Goal: Check status: Check status

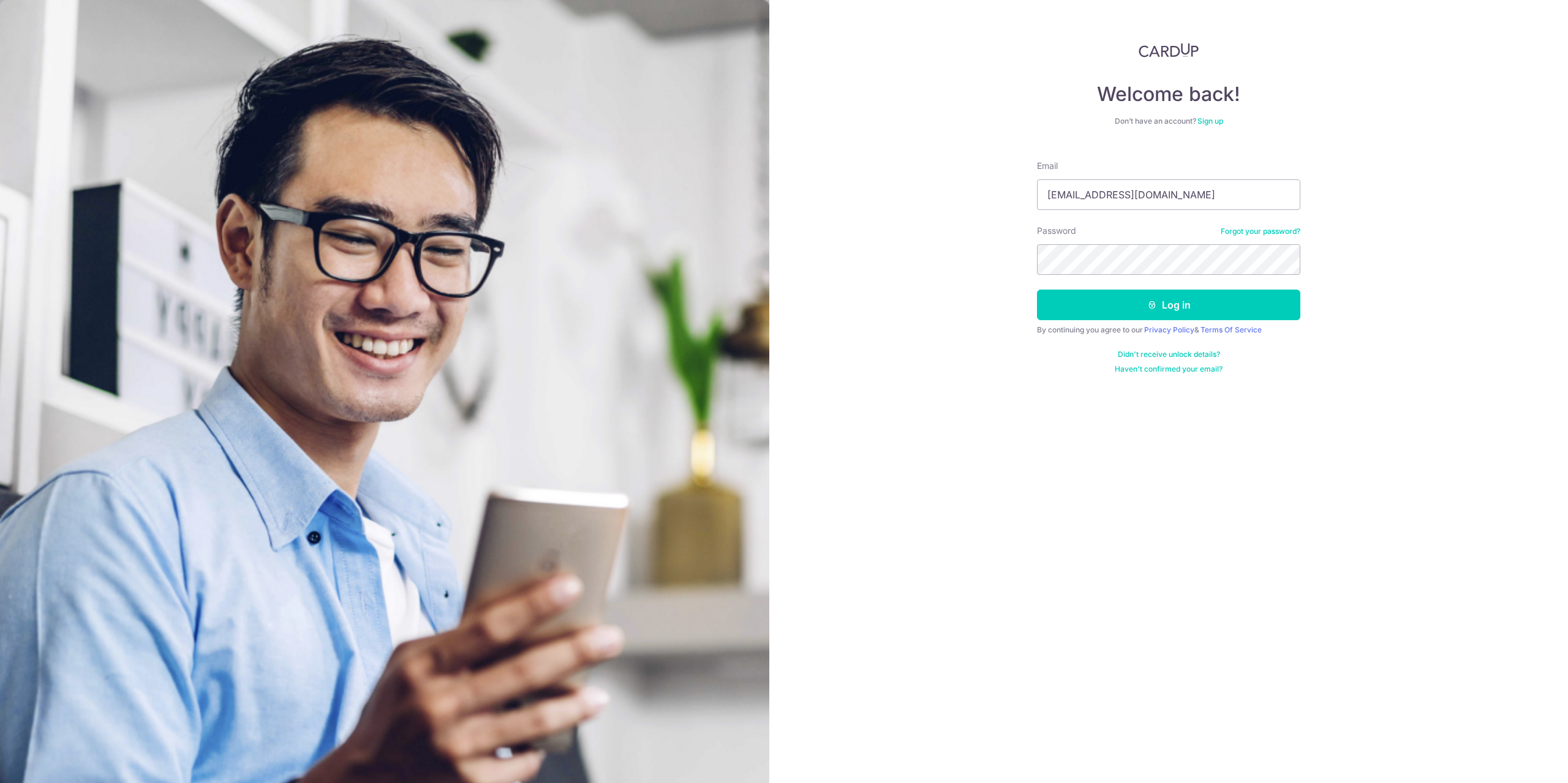
click at [1145, 304] on button "Log in" at bounding box center [1168, 304] width 264 height 31
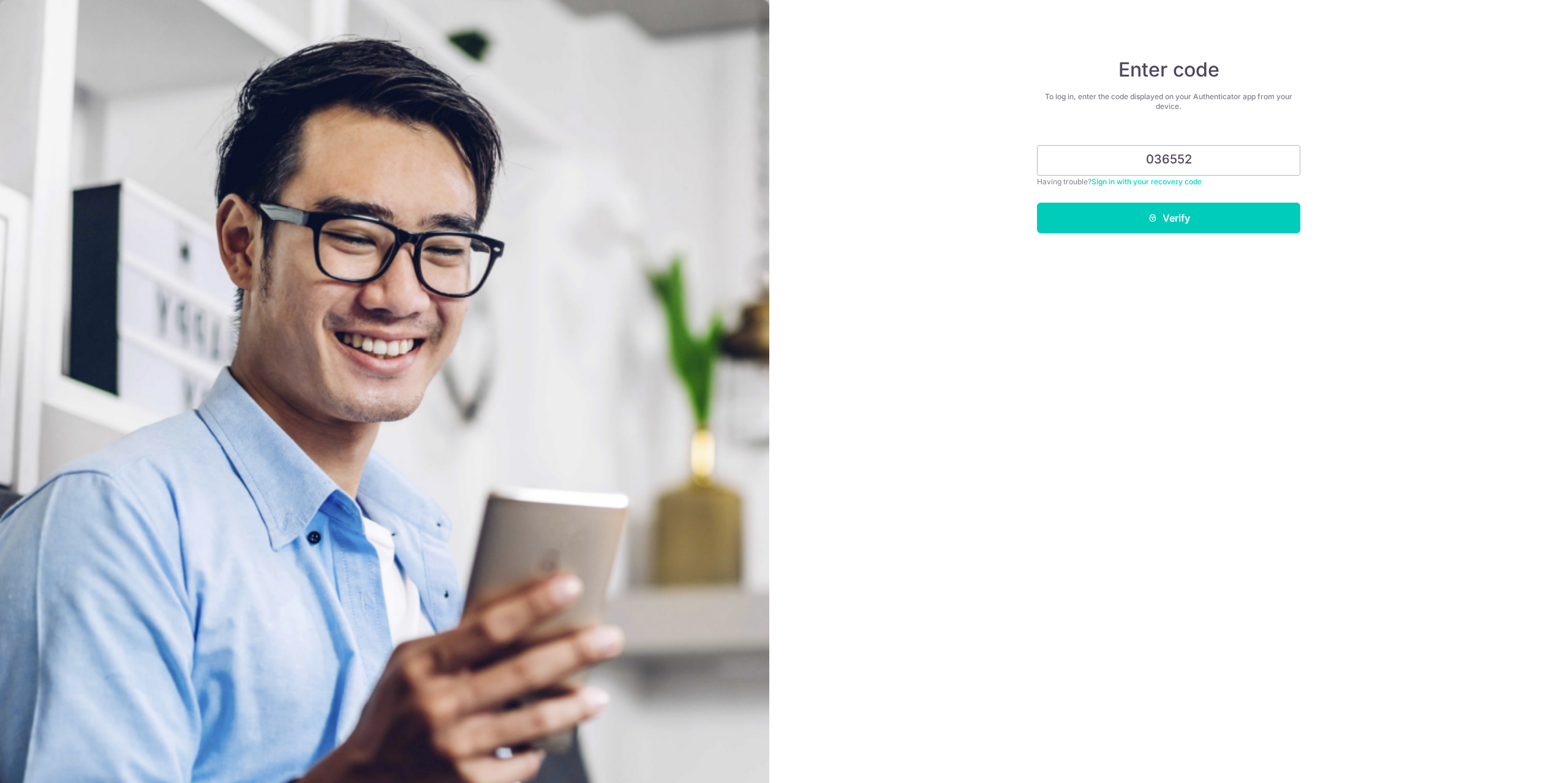
type input "036552"
click at [1037, 203] on button "Verify" at bounding box center [1168, 218] width 264 height 31
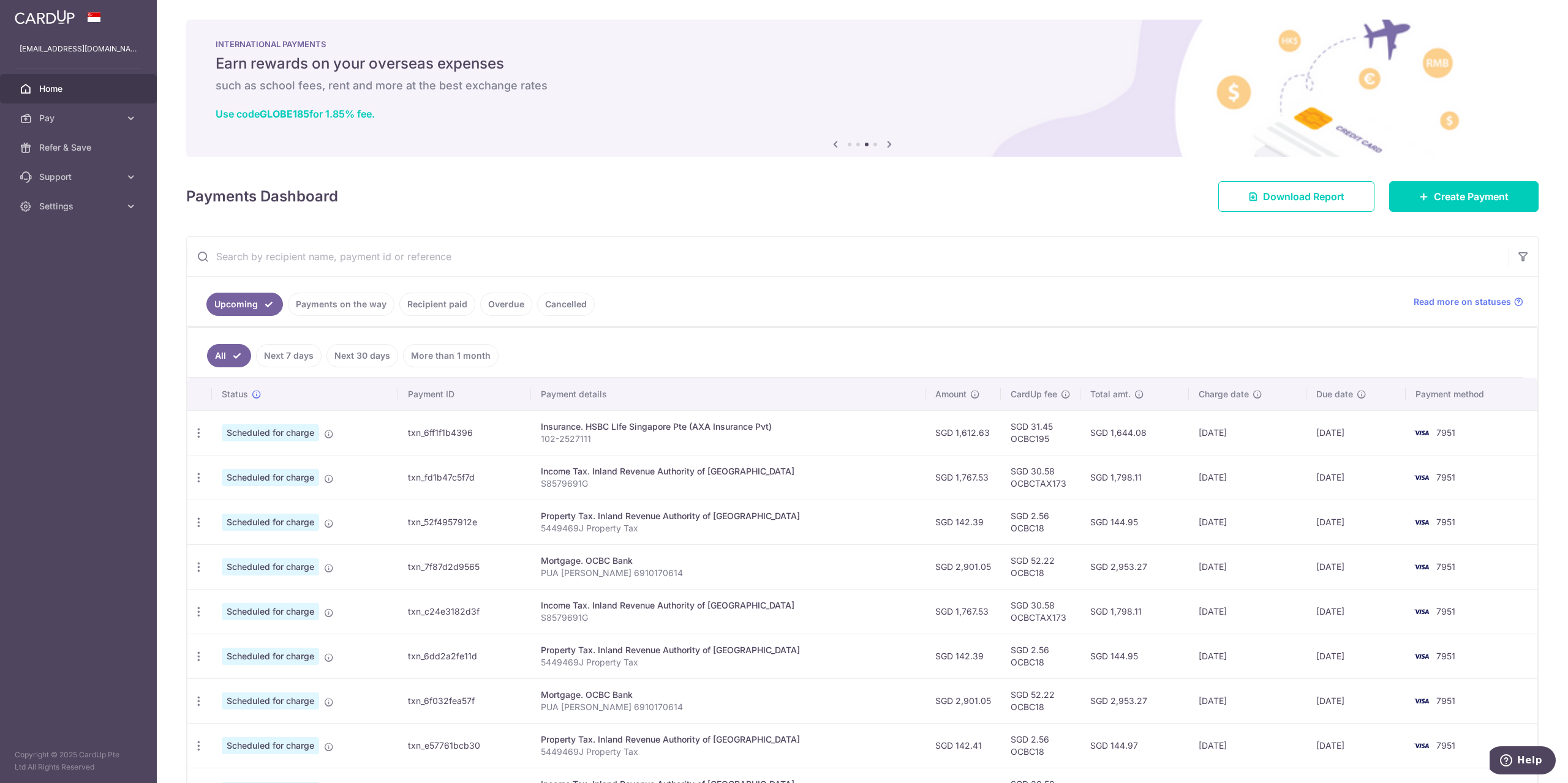
click at [429, 302] on link "Recipient paid" at bounding box center [437, 304] width 76 height 23
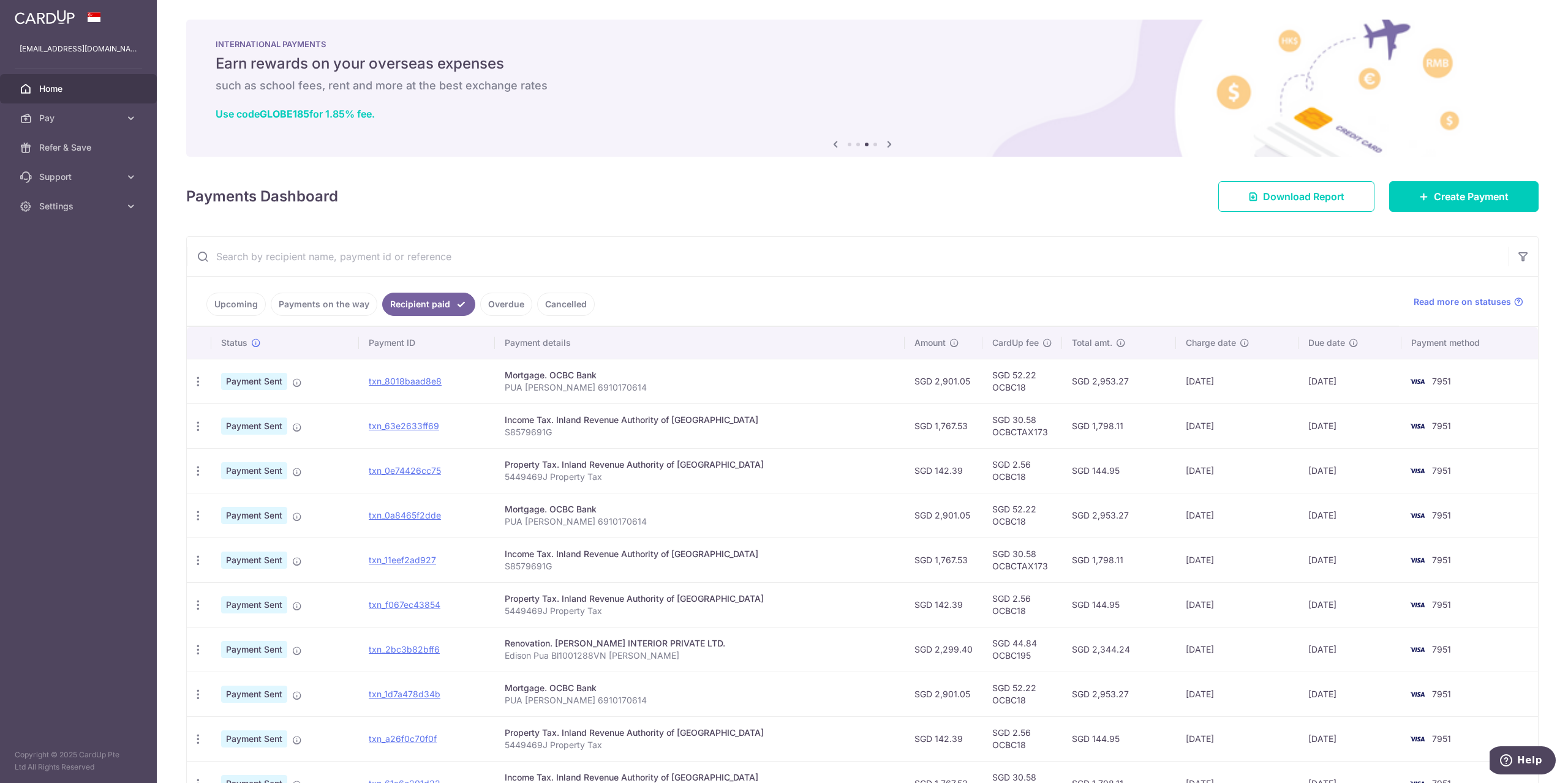
click at [424, 253] on input "text" at bounding box center [848, 256] width 1321 height 39
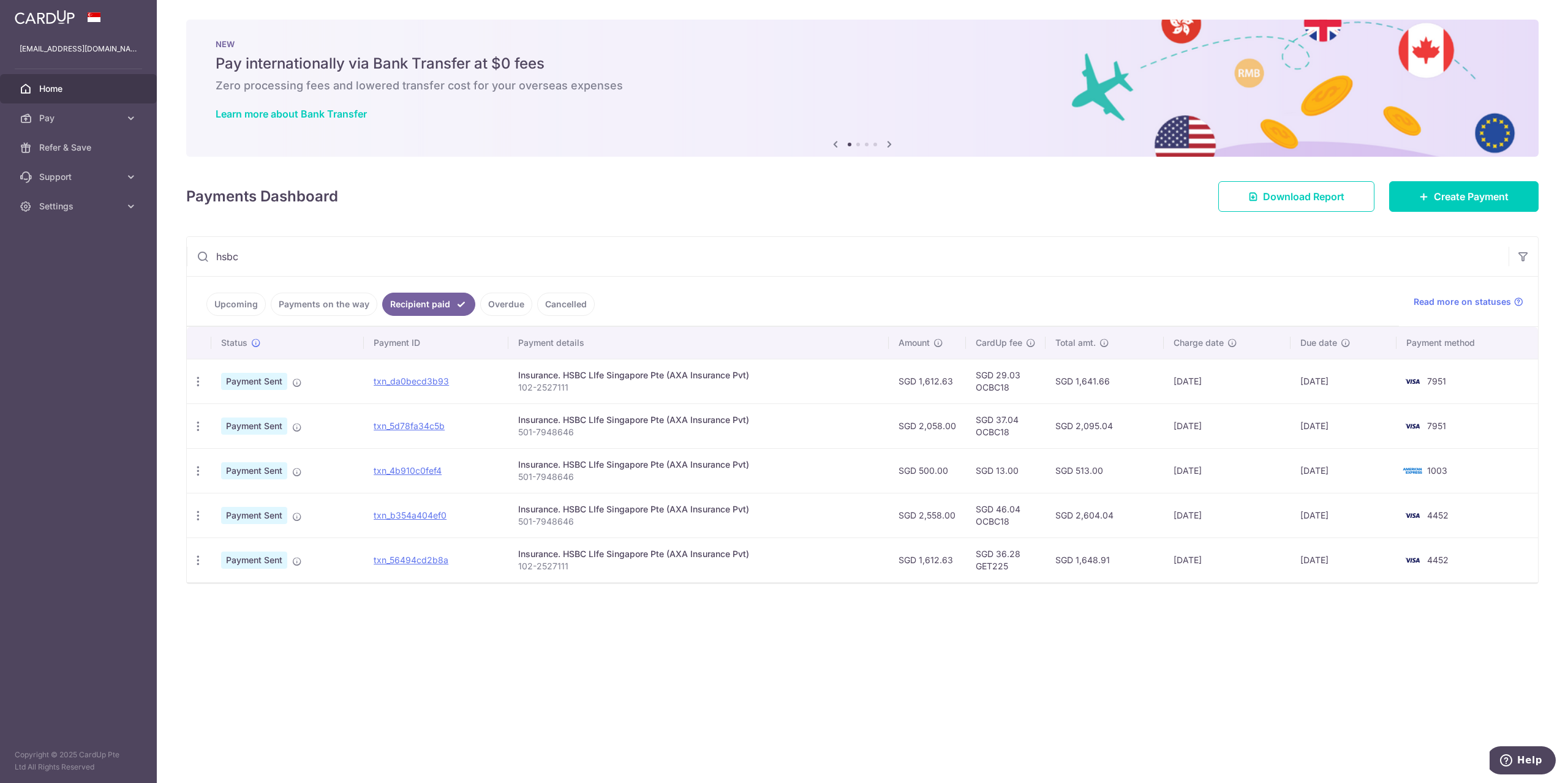
type input "hsbc"
click at [211, 298] on link "Upcoming" at bounding box center [236, 304] width 59 height 23
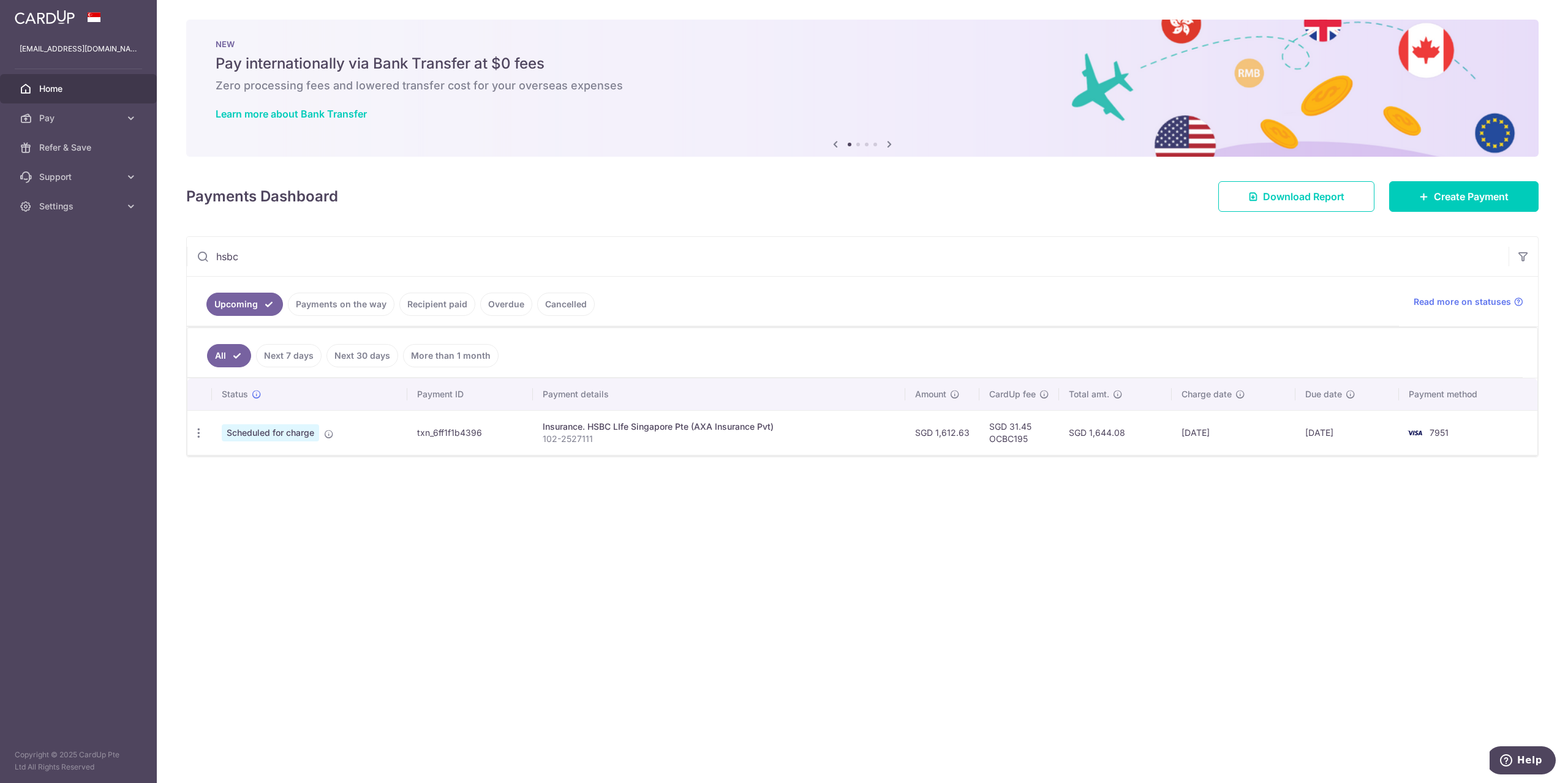
click at [424, 311] on link "Recipient paid" at bounding box center [437, 304] width 76 height 23
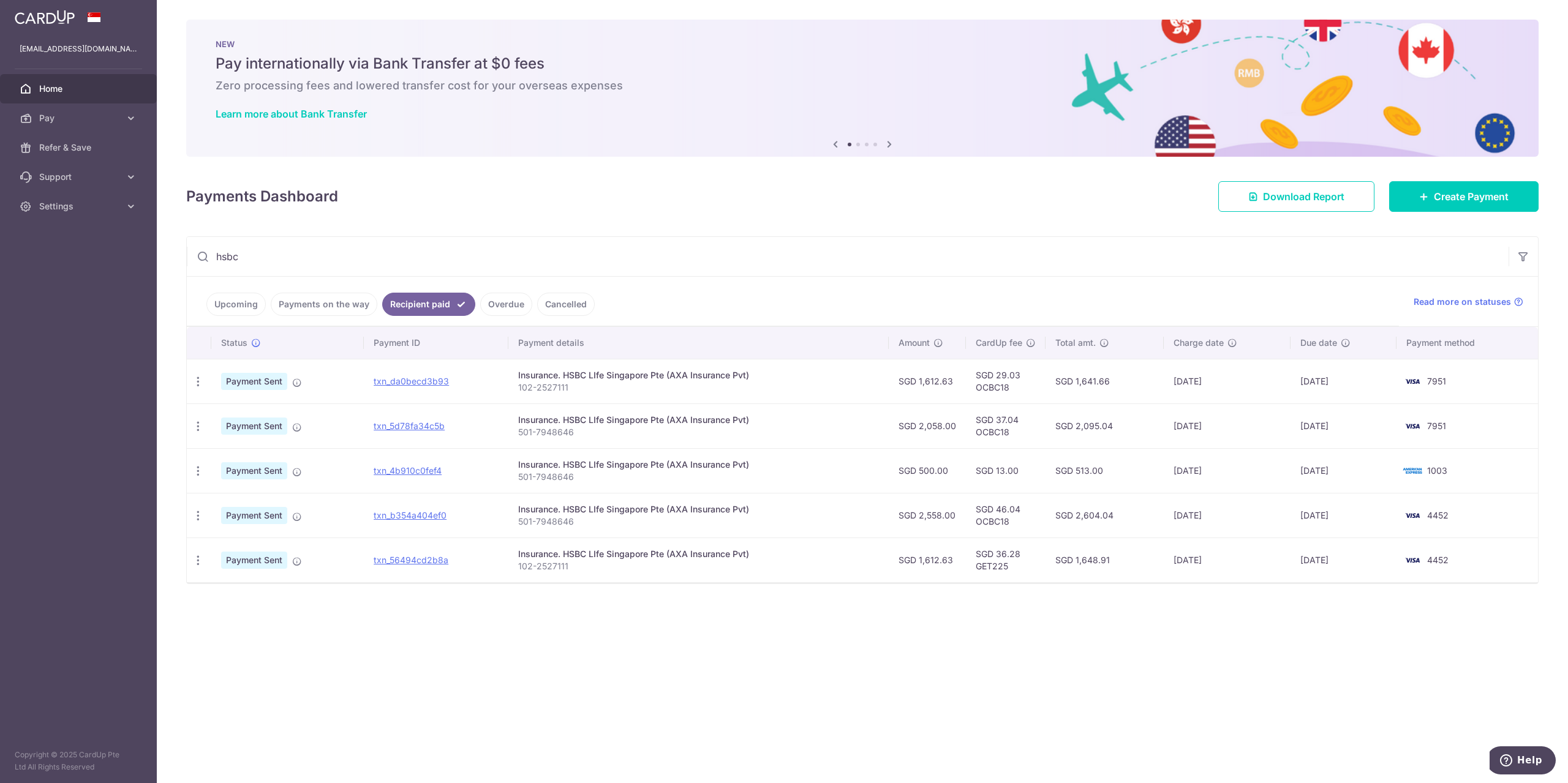
click at [251, 309] on link "Upcoming" at bounding box center [236, 304] width 59 height 23
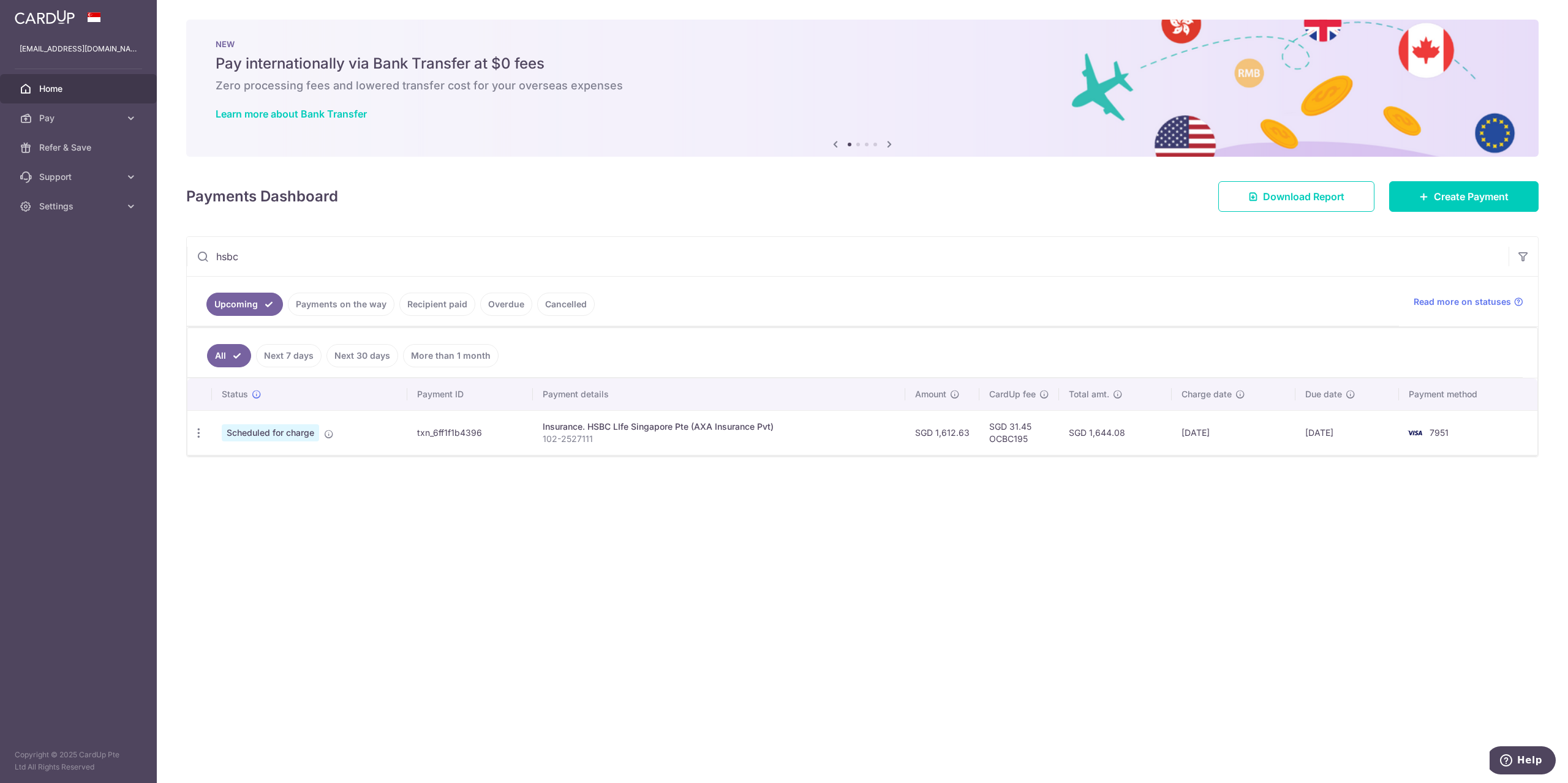
click at [419, 305] on link "Recipient paid" at bounding box center [437, 304] width 76 height 23
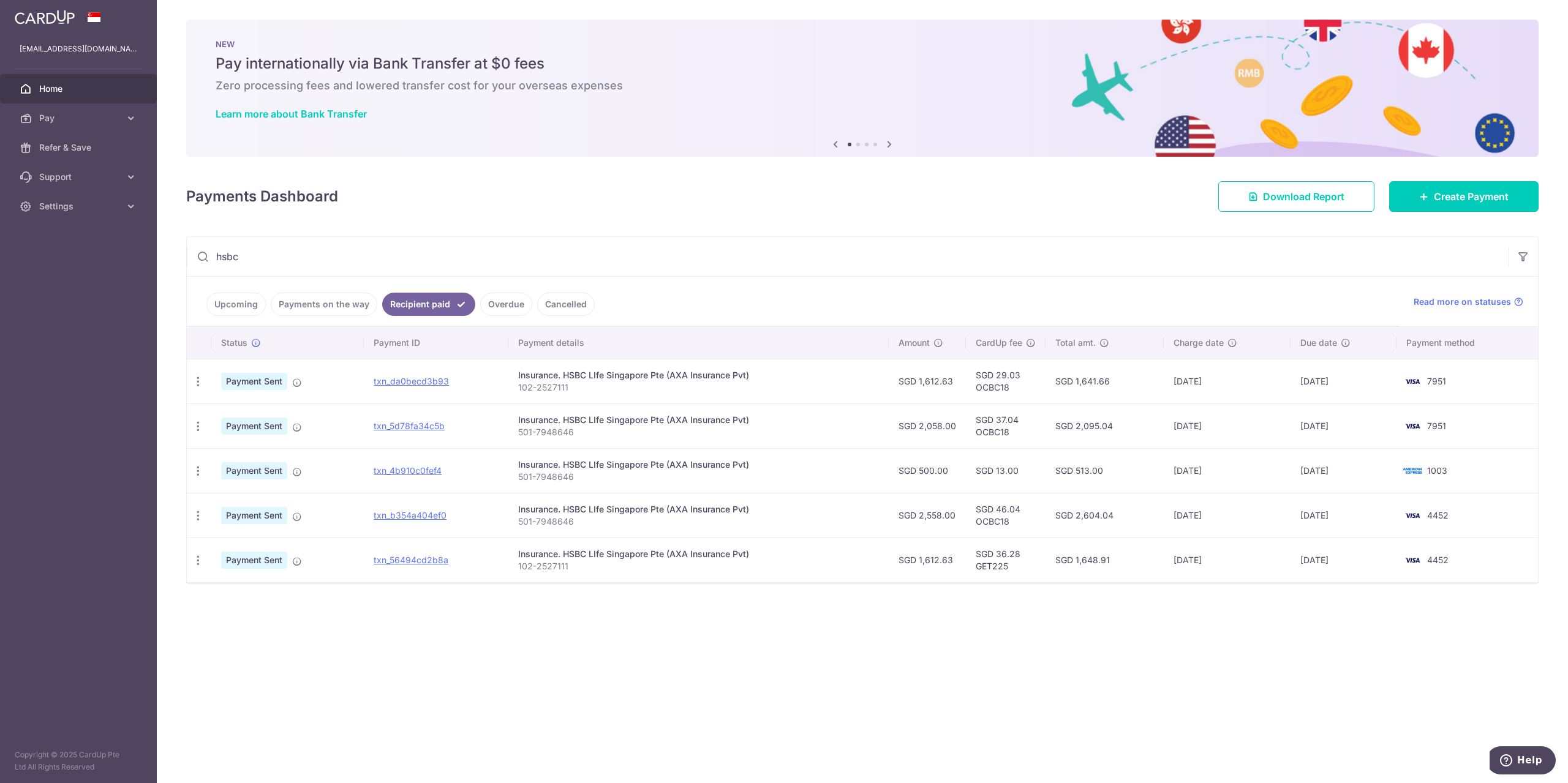
click at [270, 300] on link "Payments on the way" at bounding box center [324, 304] width 107 height 23
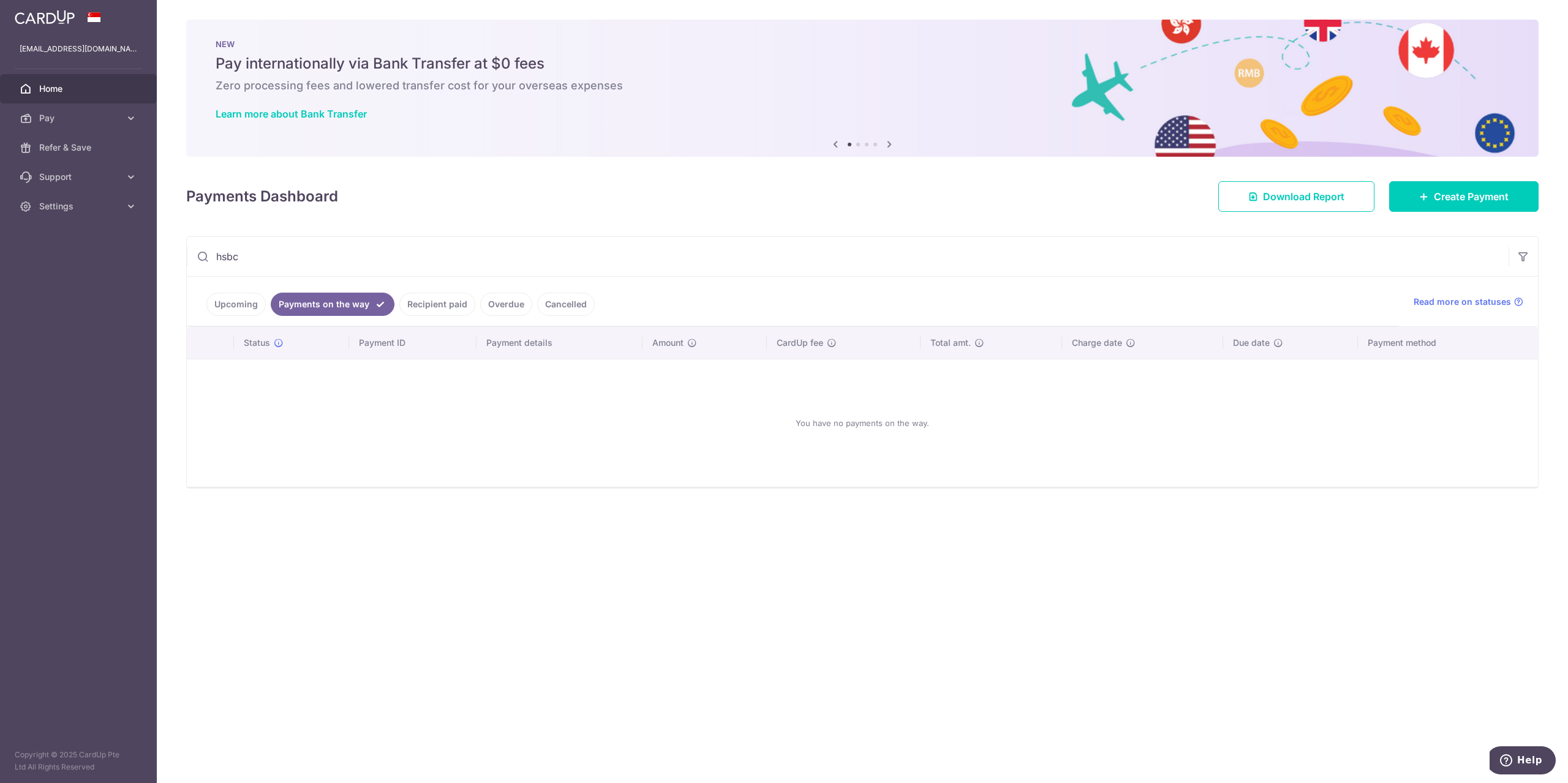
click at [249, 305] on link "Upcoming" at bounding box center [236, 304] width 59 height 23
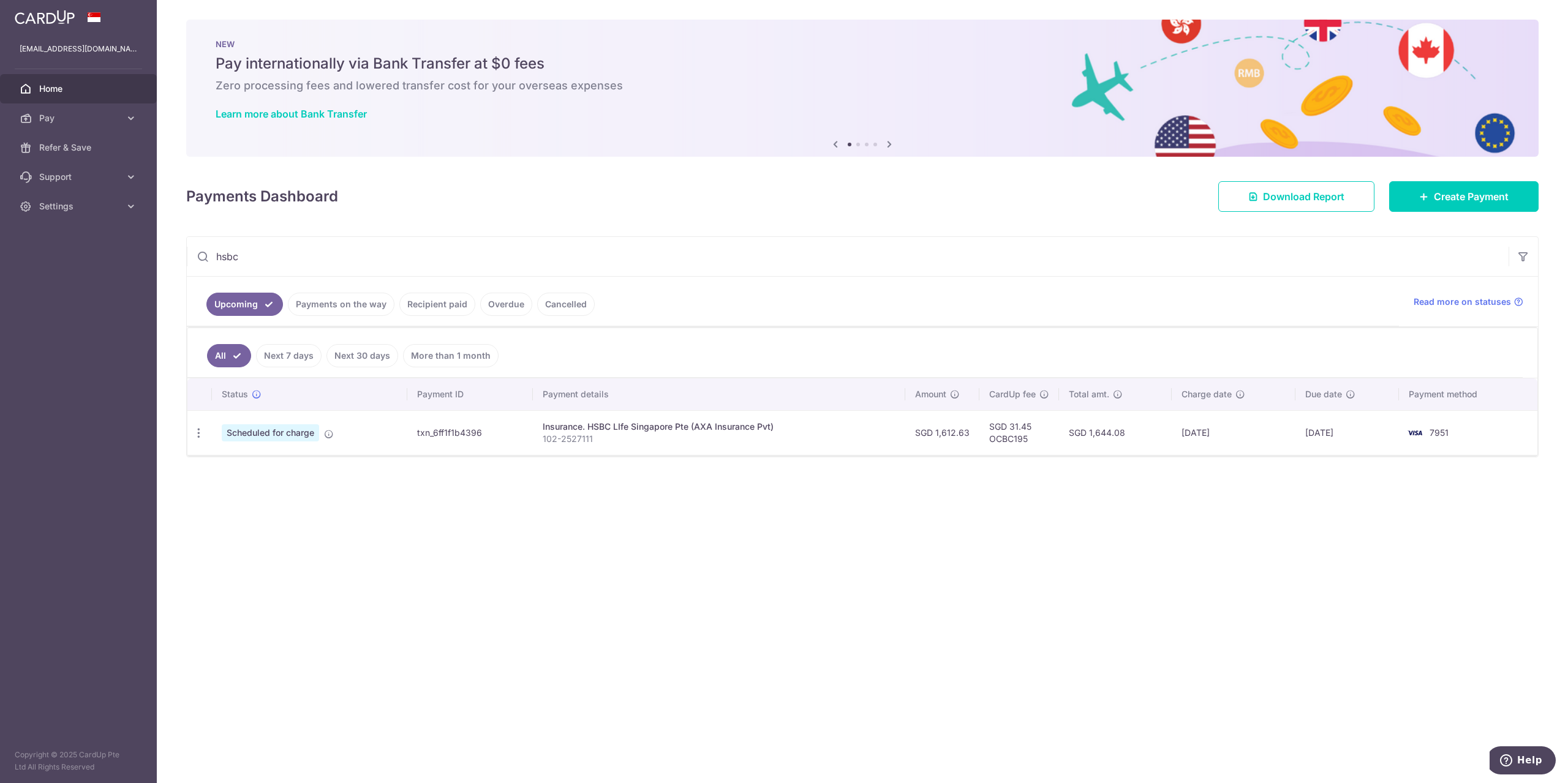
click at [429, 298] on link "Recipient paid" at bounding box center [437, 304] width 76 height 23
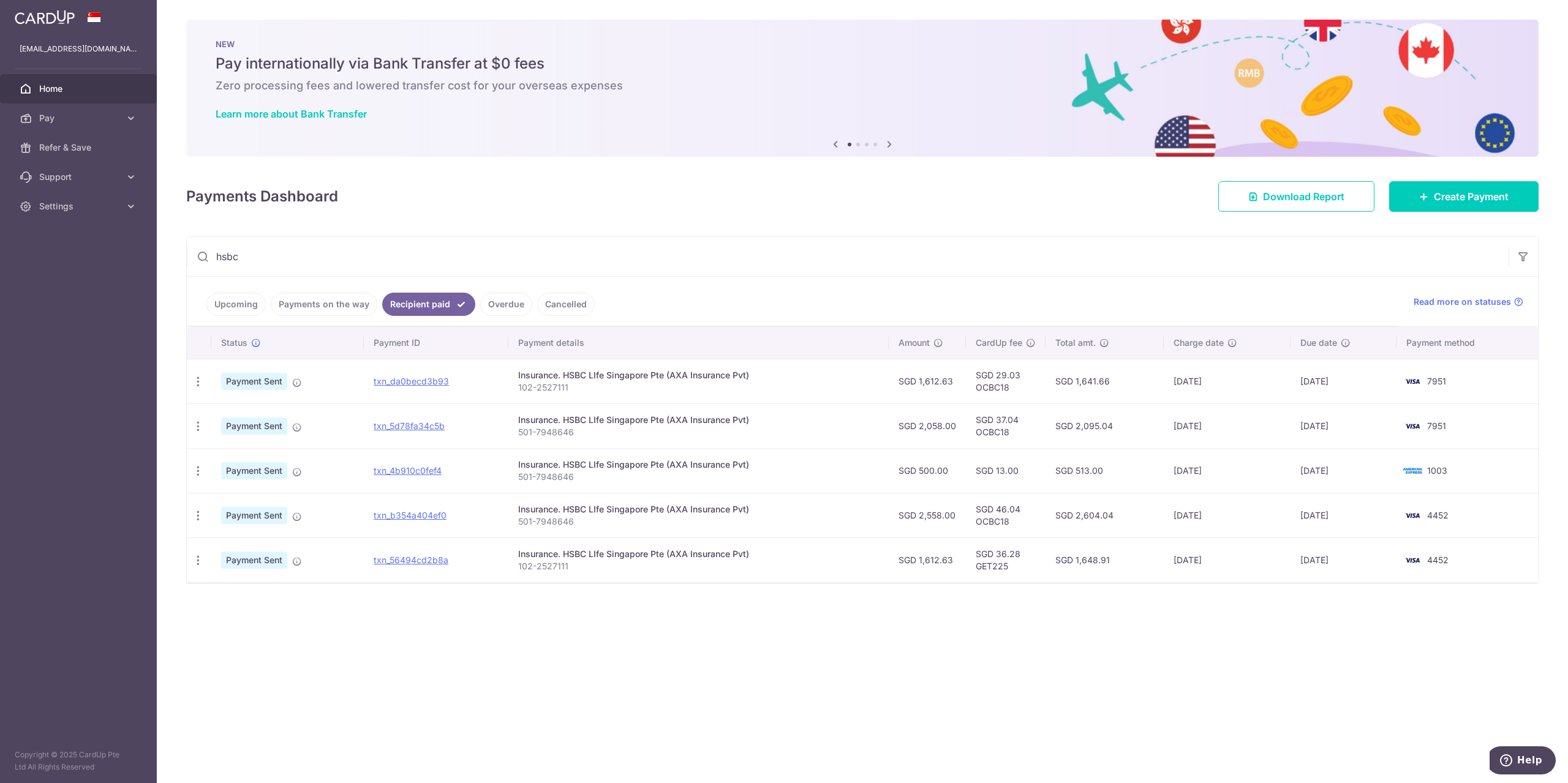
click at [236, 302] on link "Upcoming" at bounding box center [236, 304] width 59 height 23
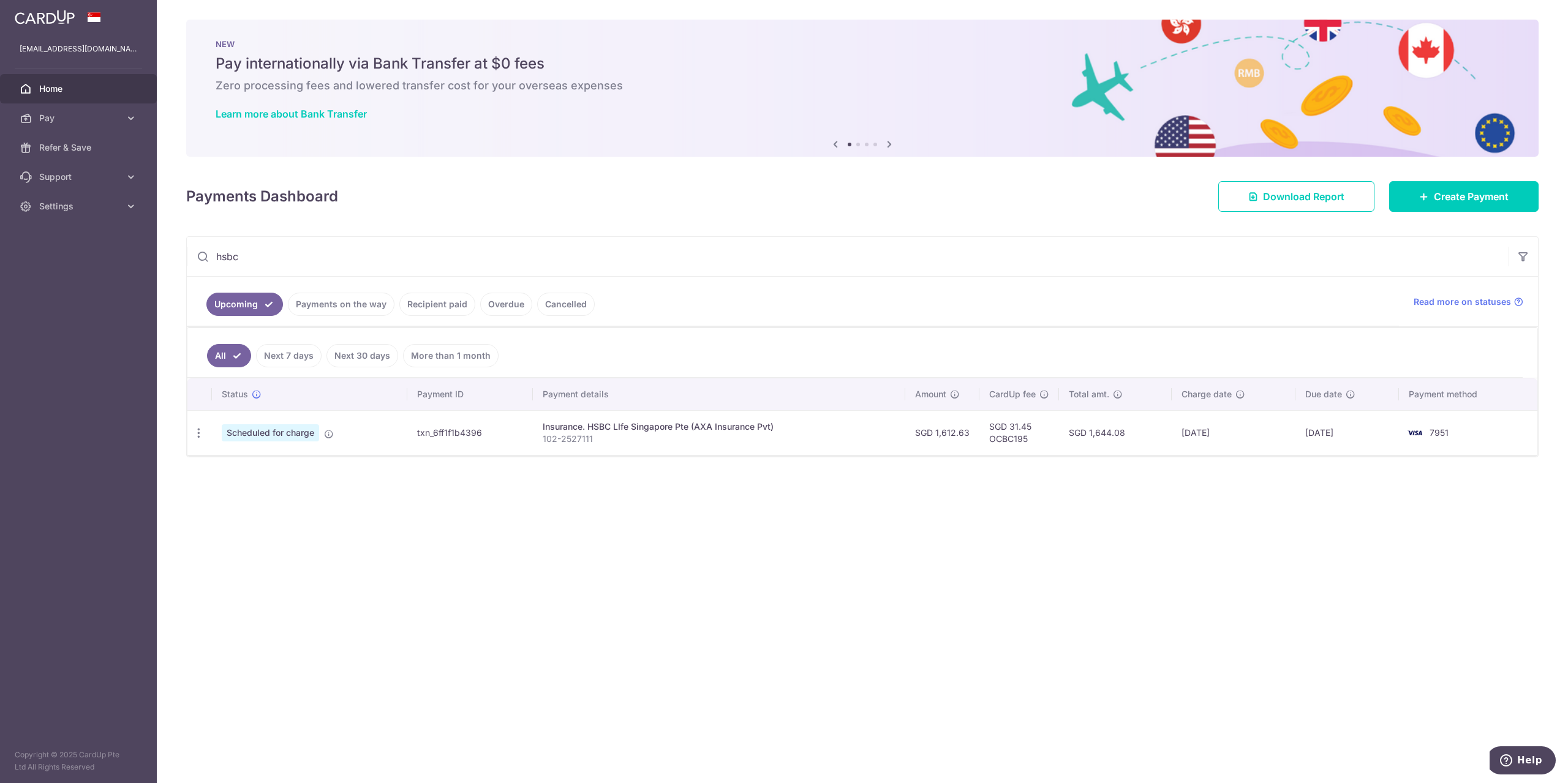
click at [430, 307] on link "Recipient paid" at bounding box center [437, 304] width 76 height 23
